Goal: Task Accomplishment & Management: Use online tool/utility

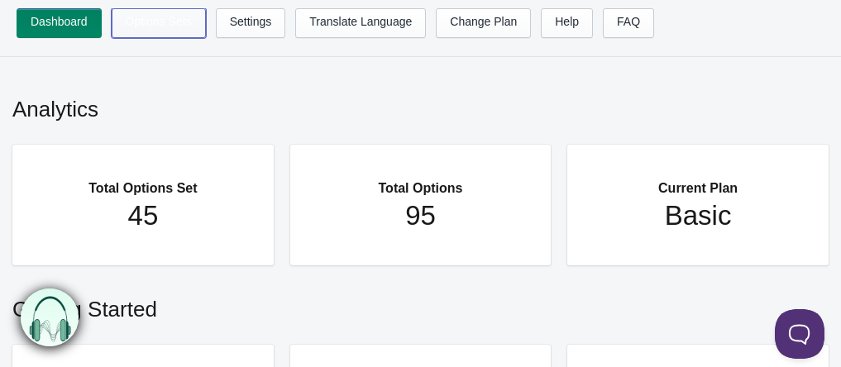
click at [156, 27] on link "Options Sets" at bounding box center [159, 23] width 94 height 30
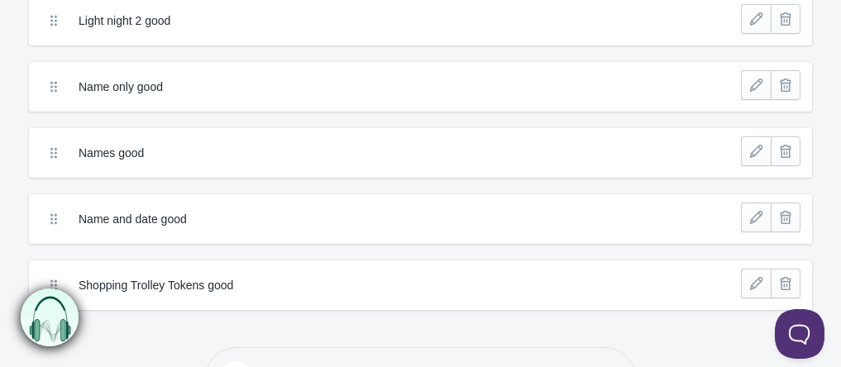
scroll to position [2778, 0]
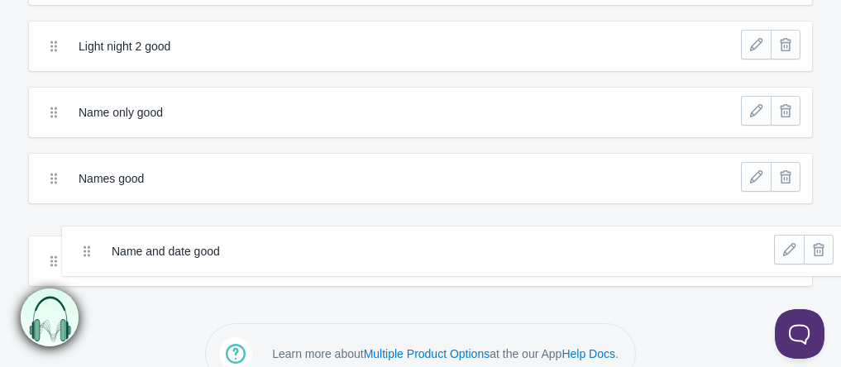
drag, startPoint x: 200, startPoint y: 245, endPoint x: 255, endPoint y: 248, distance: 54.7
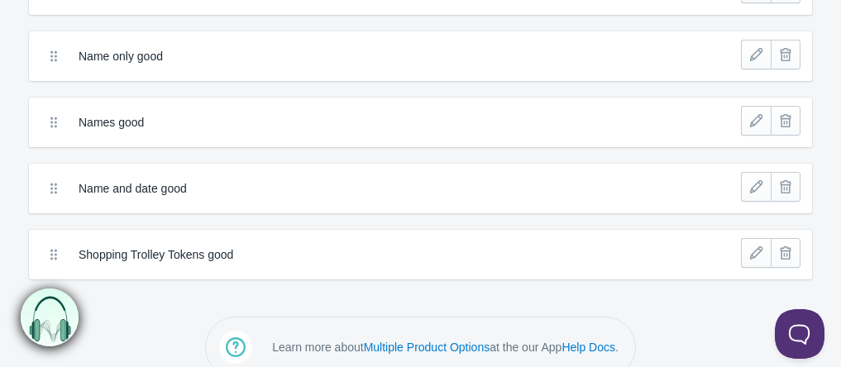
scroll to position [2861, 0]
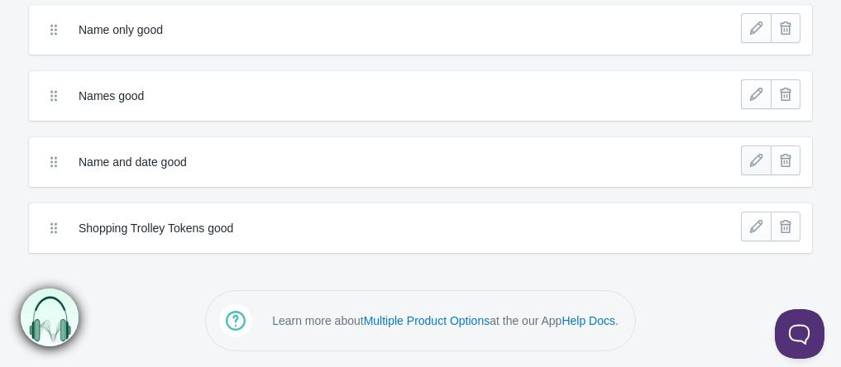
click at [758, 160] on link at bounding box center [756, 161] width 30 height 30
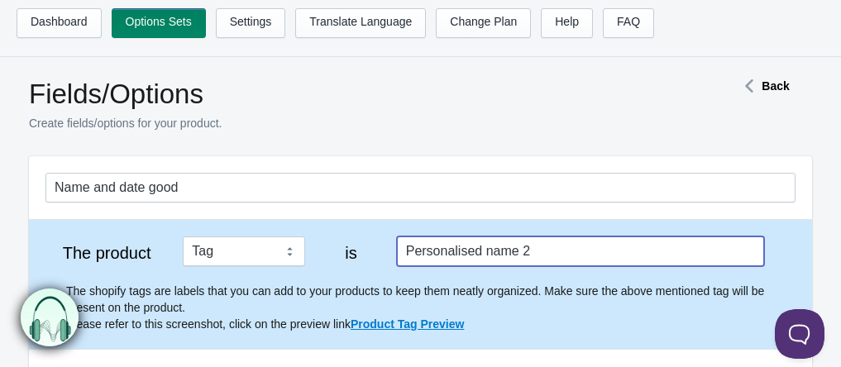
drag, startPoint x: 586, startPoint y: 251, endPoint x: 389, endPoint y: 251, distance: 196.9
click at [390, 252] on div "The product Tag Vendor Type URL Handle All Products is Personalised name 2 The …" at bounding box center [420, 285] width 750 height 96
